Goal: Task Accomplishment & Management: Complete application form

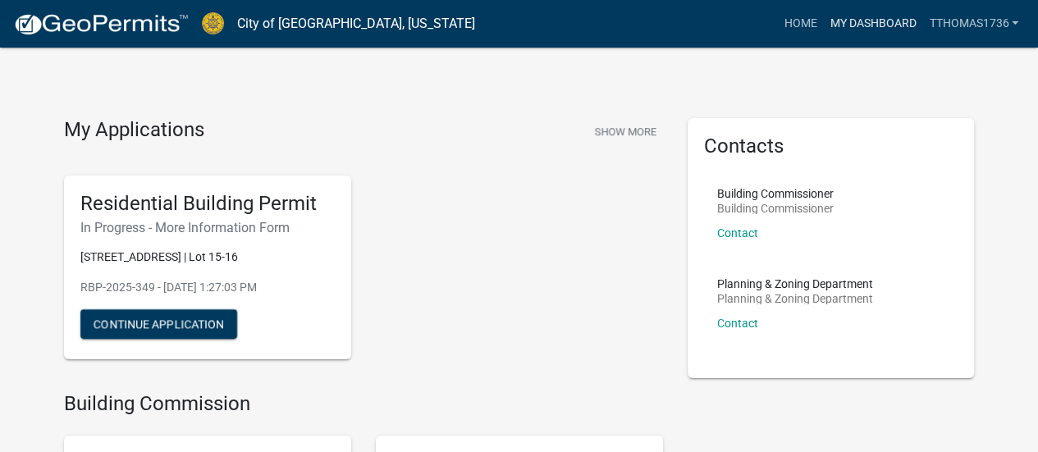
click at [863, 24] on link "My Dashboard" at bounding box center [872, 23] width 99 height 31
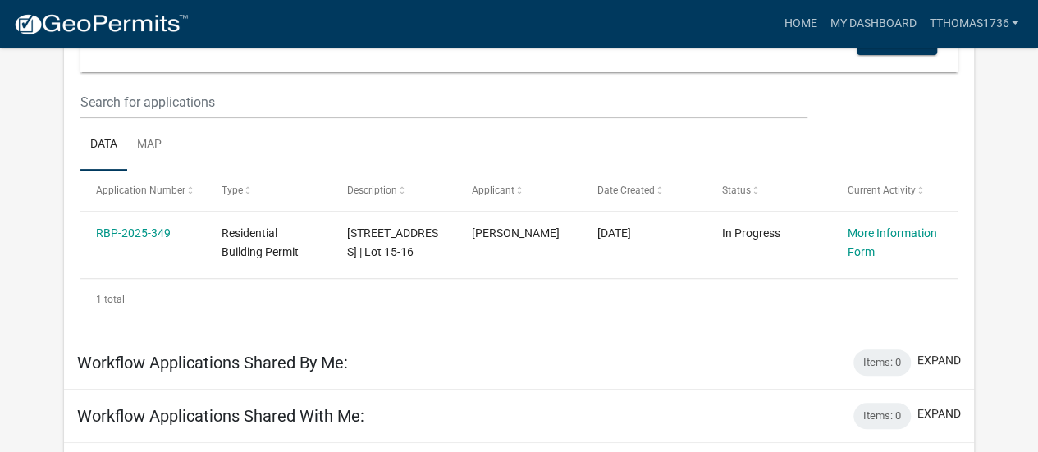
scroll to position [246, 0]
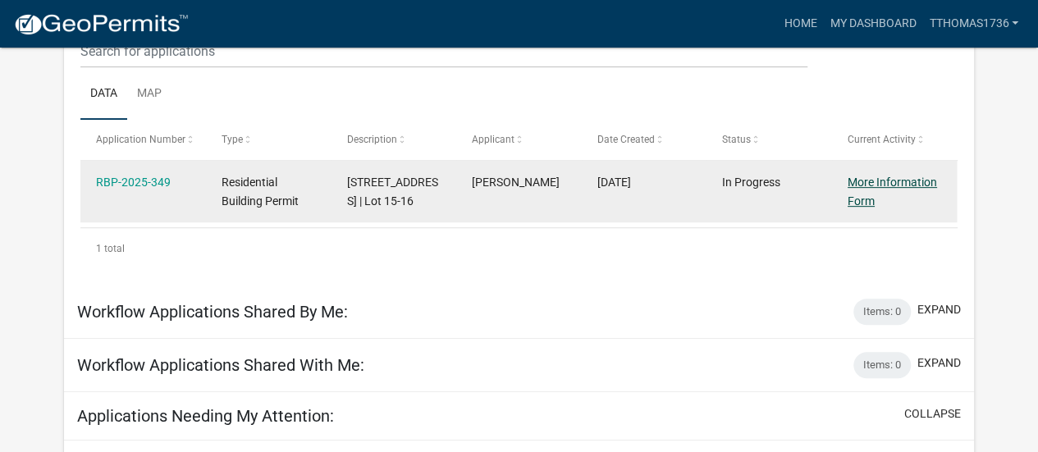
click at [855, 181] on link "More Information Form" at bounding box center [891, 192] width 89 height 32
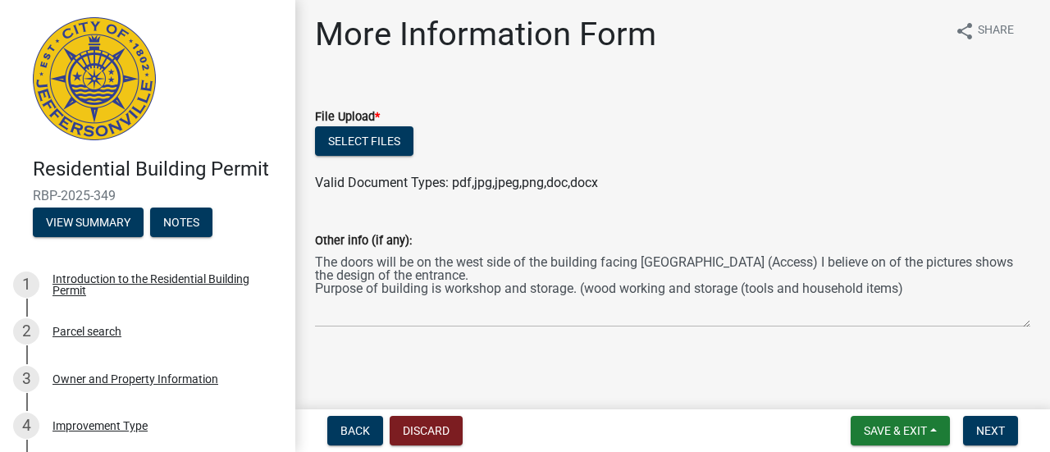
scroll to position [7, 0]
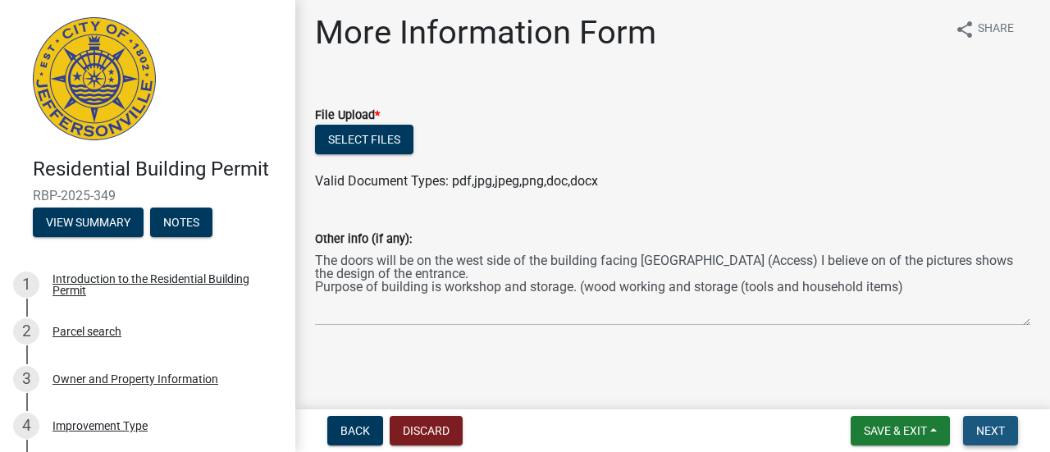
click at [993, 434] on span "Next" at bounding box center [990, 430] width 29 height 13
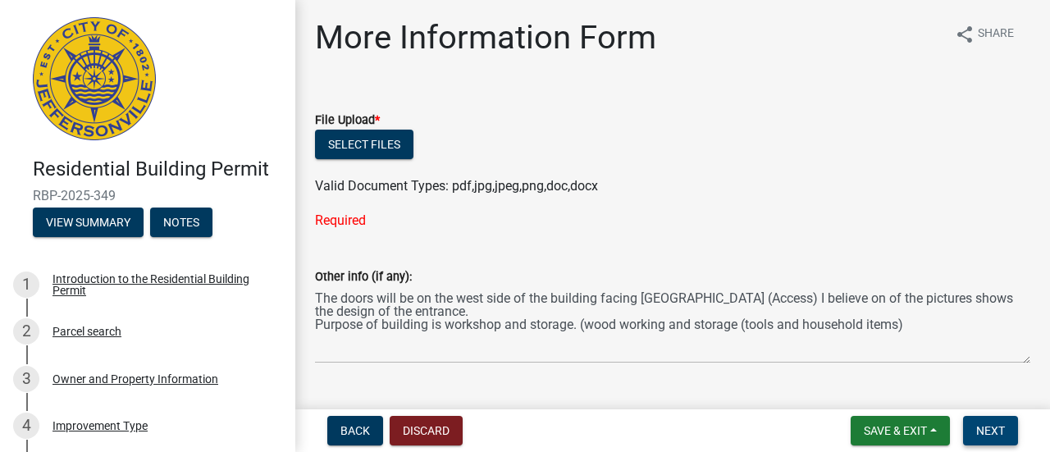
scroll to position [0, 0]
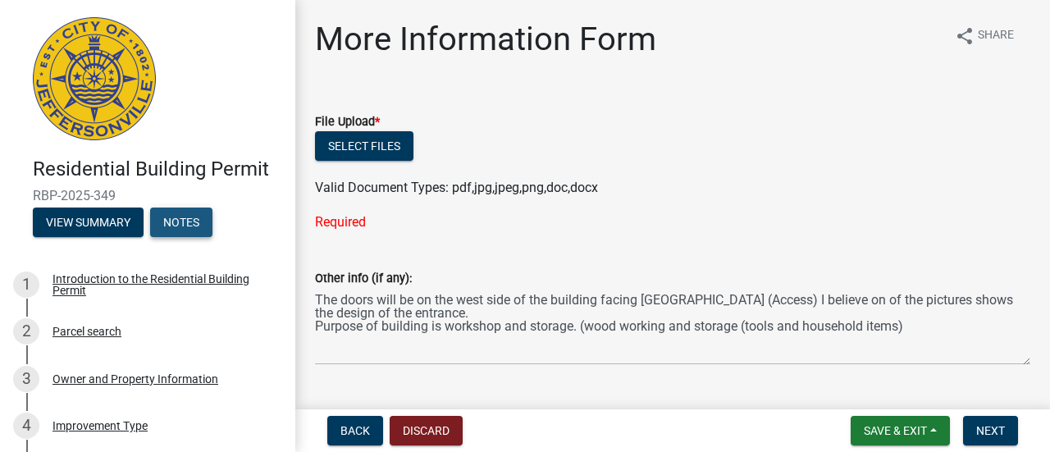
click at [185, 227] on button "Notes" at bounding box center [181, 223] width 62 height 30
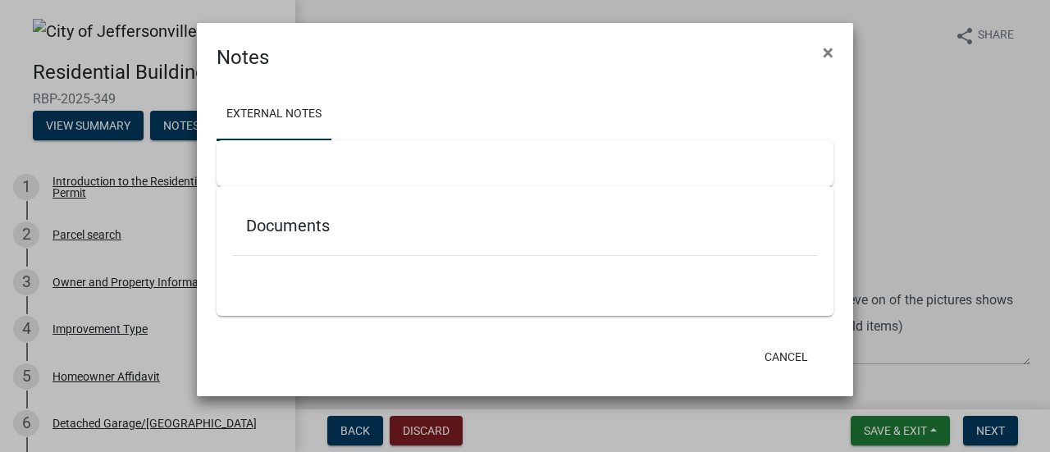
click at [320, 235] on div "Documents" at bounding box center [525, 229] width 584 height 53
click at [262, 162] on div at bounding box center [525, 163] width 617 height 46
click at [831, 52] on span "×" at bounding box center [828, 52] width 11 height 23
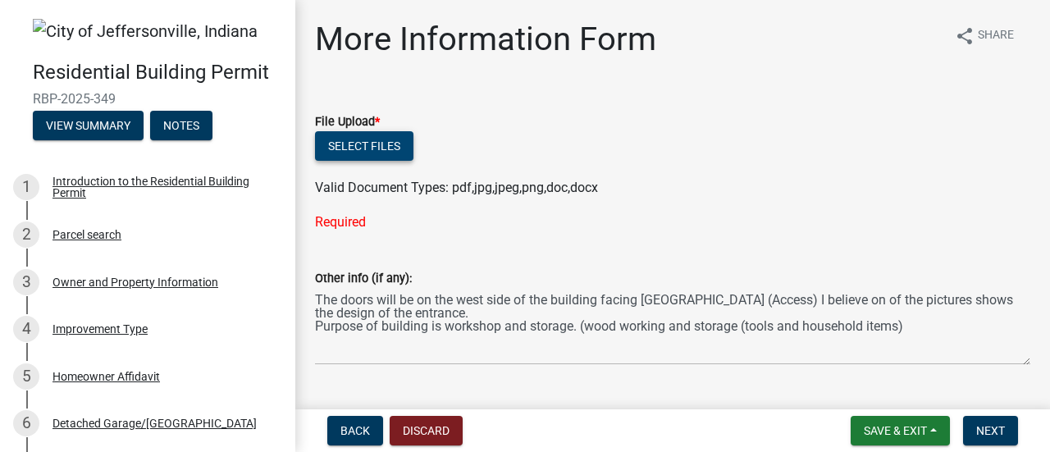
click at [350, 147] on button "Select files" at bounding box center [364, 146] width 98 height 30
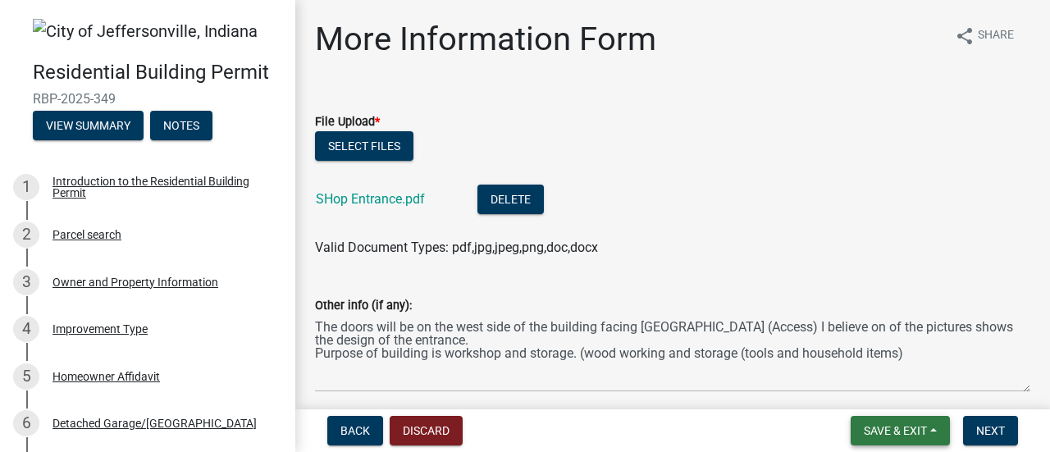
click at [902, 426] on span "Save & Exit" at bounding box center [895, 430] width 63 height 13
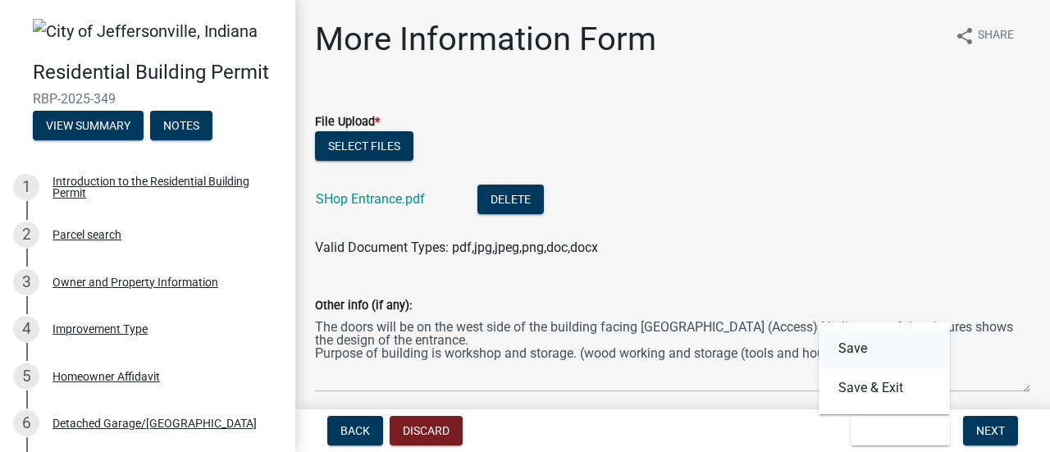
click at [852, 355] on button "Save" at bounding box center [884, 348] width 131 height 39
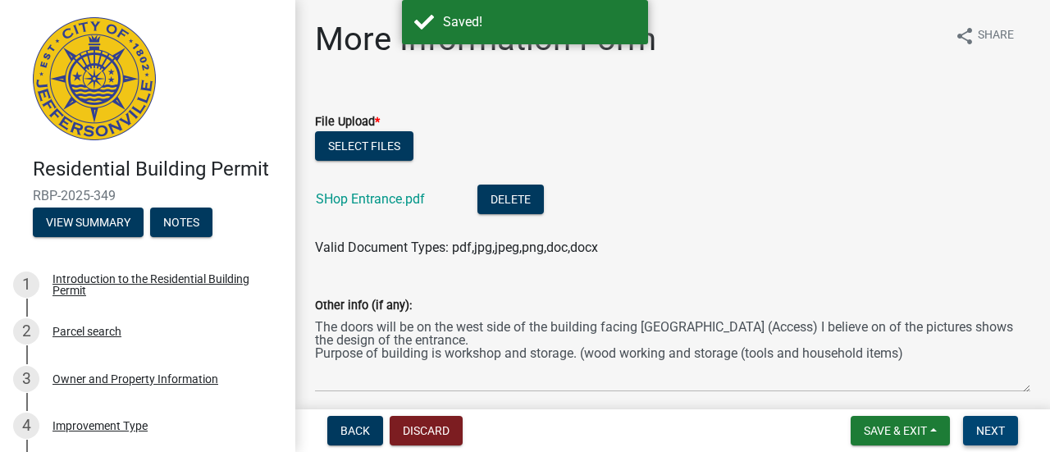
click at [978, 422] on button "Next" at bounding box center [990, 431] width 55 height 30
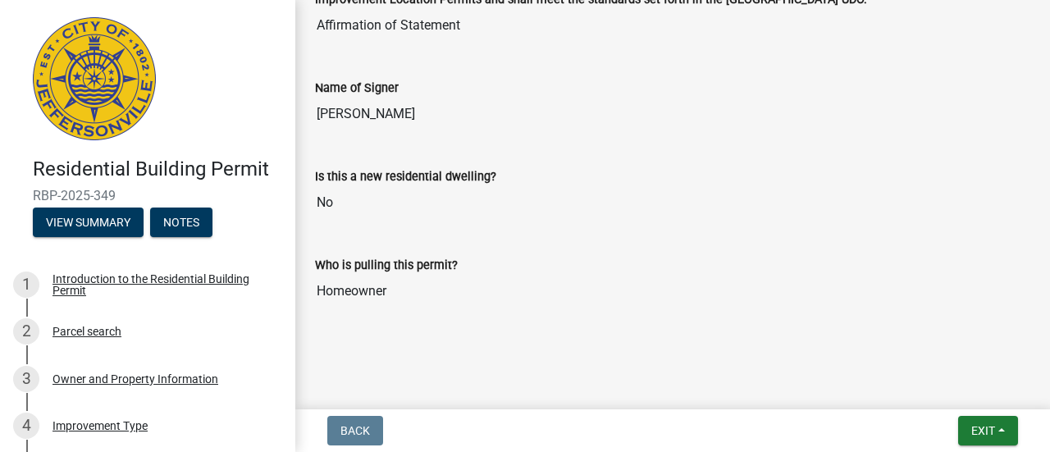
scroll to position [149, 0]
